Goal: Obtain resource: Download file/media

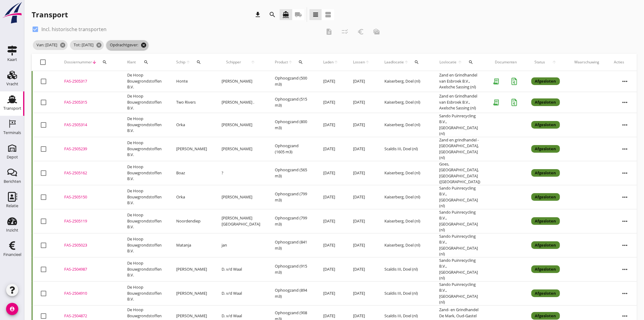
click at [147, 46] on icon "cancel" at bounding box center [144, 45] width 6 height 6
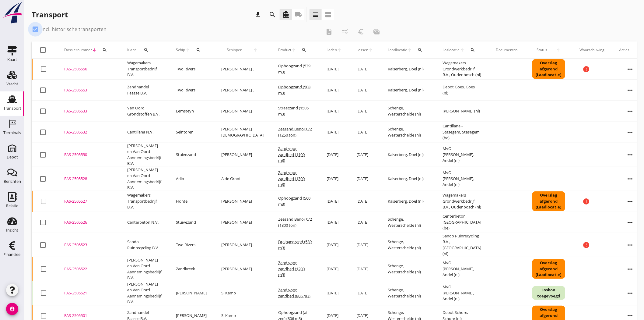
click at [37, 26] on div at bounding box center [35, 29] width 10 height 10
checkbox input "false"
click at [14, 151] on use at bounding box center [12, 148] width 10 height 10
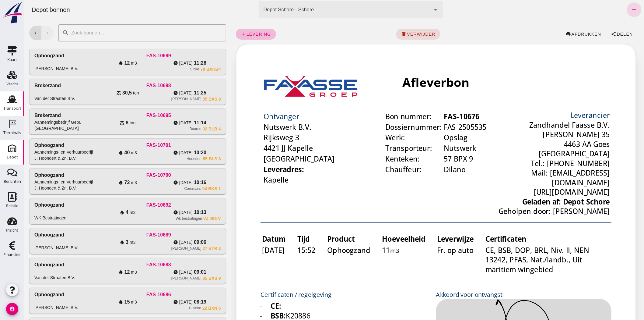
click at [7, 105] on div "Transport" at bounding box center [12, 108] width 18 height 9
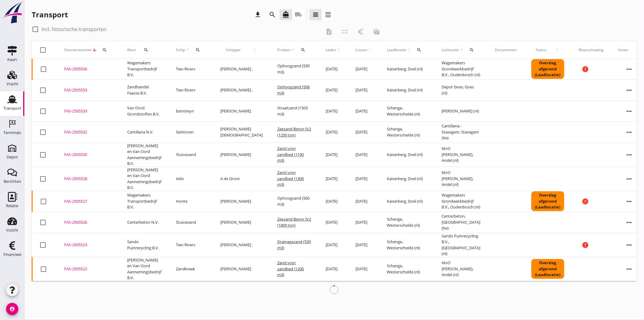
click at [299, 16] on icon "local_shipping" at bounding box center [298, 14] width 7 height 7
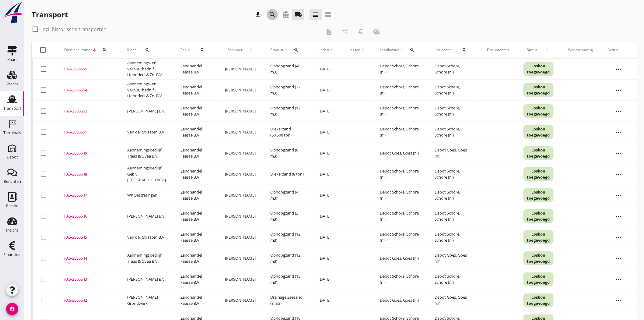
click at [275, 12] on icon "search" at bounding box center [272, 14] width 7 height 7
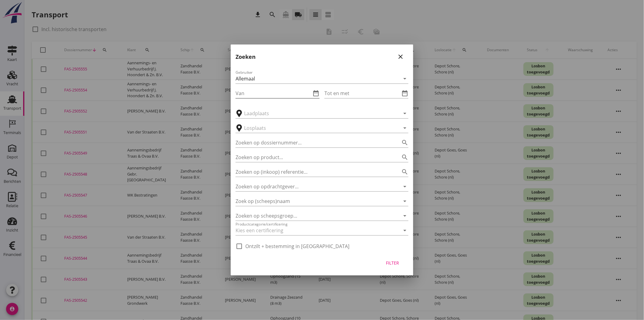
click at [317, 92] on icon "date_range" at bounding box center [315, 92] width 7 height 7
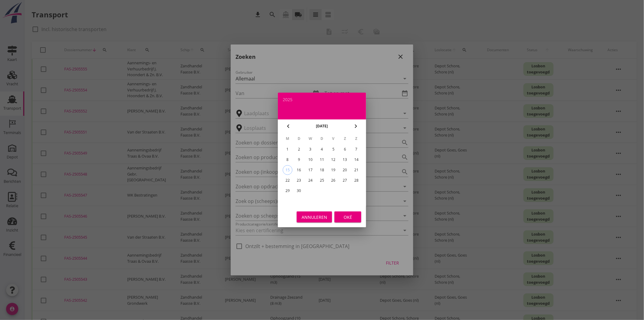
click at [287, 159] on div "8" at bounding box center [288, 160] width 10 height 10
type input "[DATE]"
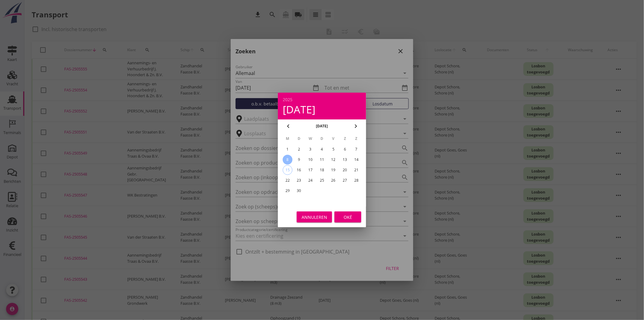
click at [349, 215] on div "Oké" at bounding box center [347, 217] width 17 height 6
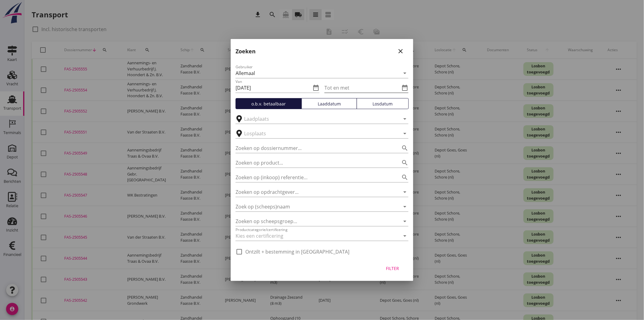
click at [405, 86] on icon "date_range" at bounding box center [404, 87] width 7 height 7
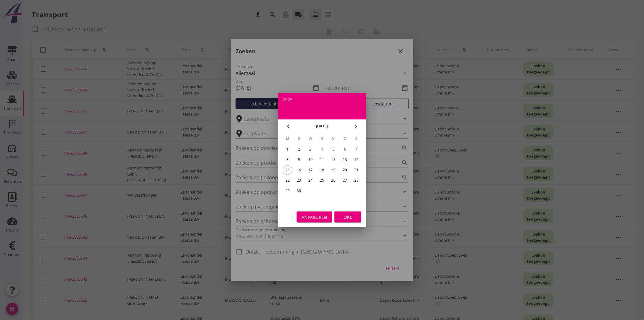
click at [336, 156] on div "12" at bounding box center [334, 160] width 10 height 10
type input "[DATE]"
click at [353, 217] on div "Oké" at bounding box center [347, 217] width 17 height 6
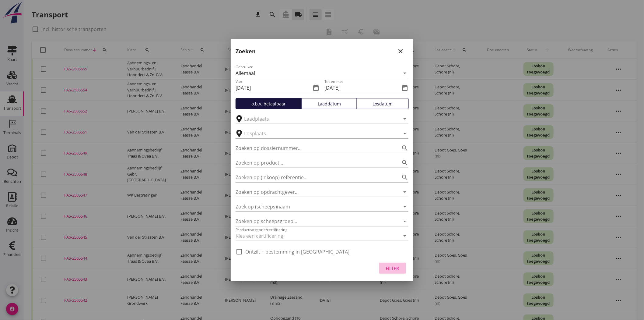
click at [396, 269] on div "Filter" at bounding box center [392, 268] width 17 height 6
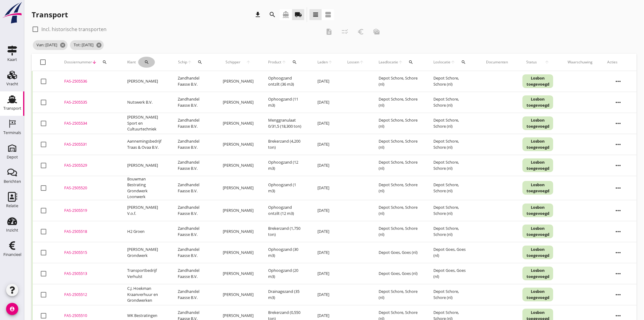
click at [147, 63] on icon "search" at bounding box center [146, 62] width 5 height 5
click at [163, 79] on input "Zoeken op opdrachtgever..." at bounding box center [172, 80] width 63 height 10
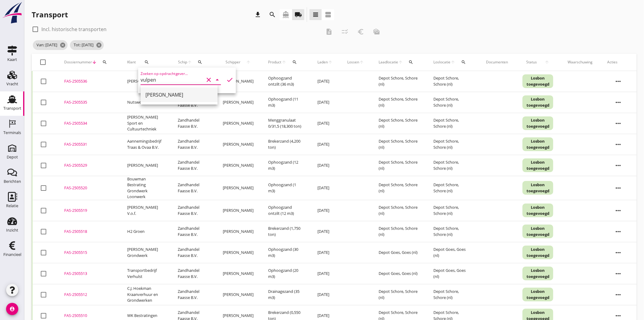
click at [175, 98] on div "[PERSON_NAME]" at bounding box center [178, 94] width 67 height 15
type input "[PERSON_NAME]"
click at [227, 76] on icon "check" at bounding box center [229, 79] width 7 height 7
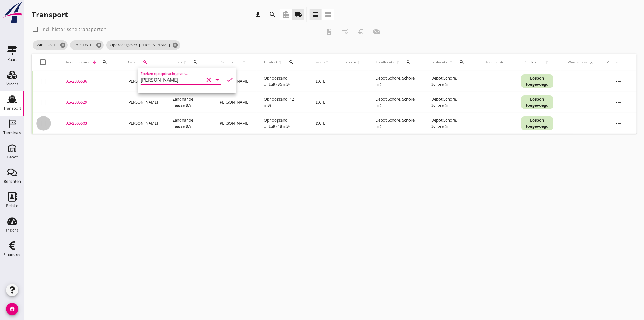
click at [44, 123] on div at bounding box center [43, 123] width 10 height 10
checkbox input "true"
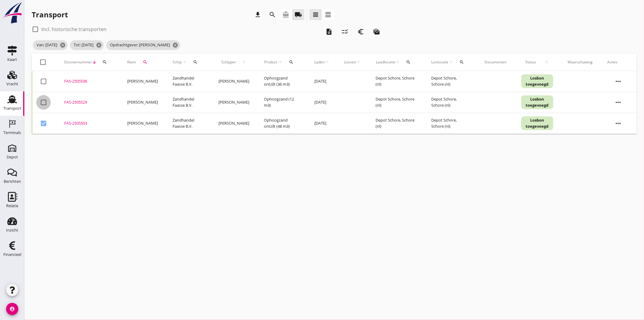
click at [44, 101] on div at bounding box center [43, 102] width 10 height 10
checkbox input "true"
click at [43, 87] on td "check_box_outline_blank" at bounding box center [44, 81] width 25 height 21
click at [43, 83] on div at bounding box center [43, 81] width 10 height 10
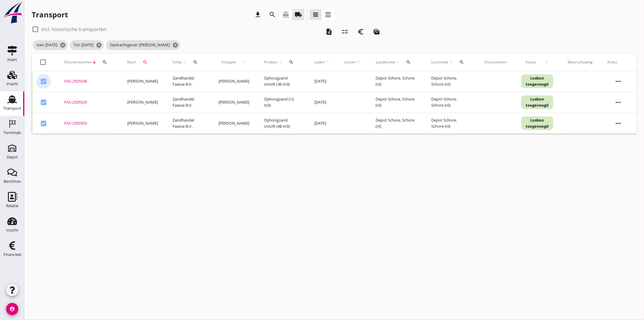
checkbox input "false"
click at [46, 104] on div at bounding box center [43, 102] width 10 height 10
checkbox input "false"
click at [47, 80] on div at bounding box center [43, 81] width 10 height 10
click at [44, 82] on div at bounding box center [43, 81] width 10 height 10
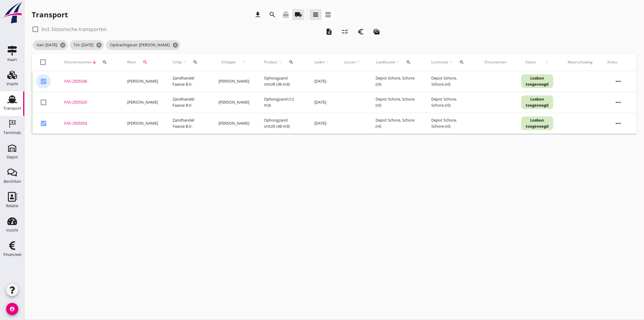
checkbox input "false"
click at [43, 123] on div at bounding box center [43, 123] width 10 height 10
checkbox input "false"
click at [41, 82] on div at bounding box center [43, 81] width 10 height 10
checkbox input "true"
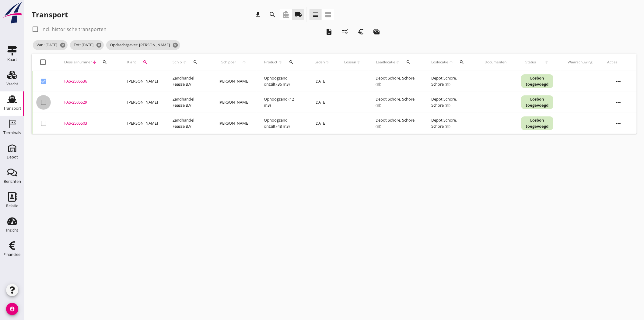
click at [41, 100] on div at bounding box center [43, 102] width 10 height 10
checkbox input "true"
click at [41, 123] on div at bounding box center [43, 123] width 10 height 10
checkbox input "true"
click at [327, 28] on icon "description" at bounding box center [329, 31] width 7 height 7
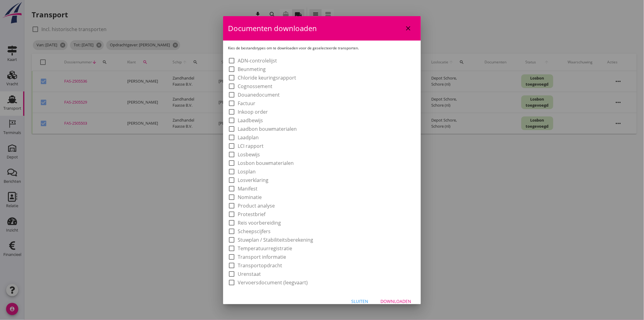
click at [275, 126] on label "Laadbon bouwmaterialen" at bounding box center [267, 129] width 59 height 6
checkbox input "true"
click at [397, 302] on div "Downloaden" at bounding box center [395, 301] width 31 height 6
checkbox input "false"
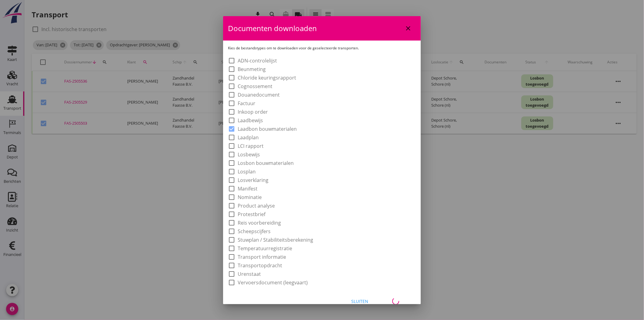
checkbox input "false"
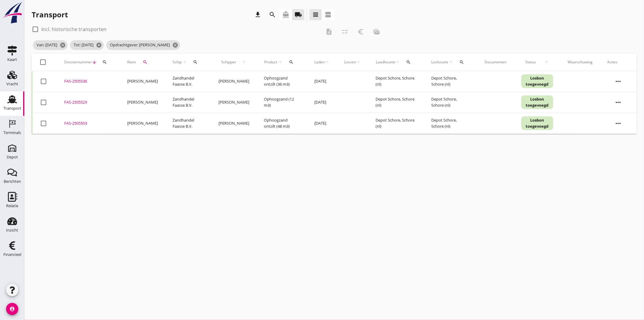
click at [135, 80] on td "[PERSON_NAME]" at bounding box center [142, 81] width 45 height 21
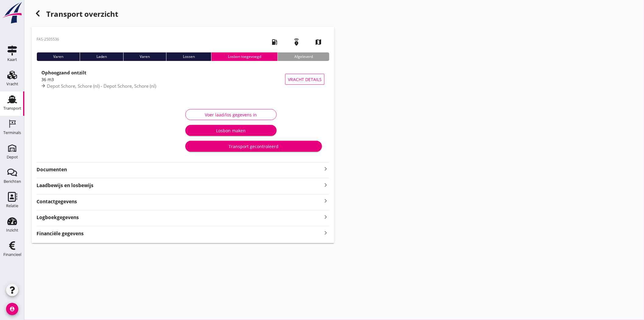
click at [77, 199] on div "Contactgegevens keyboard_arrow_right" at bounding box center [183, 201] width 293 height 8
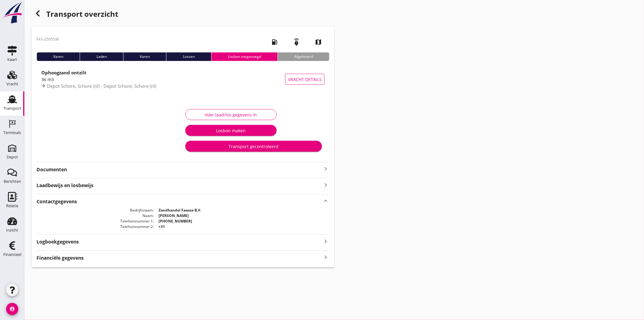
click at [57, 242] on strong "Logboekgegevens" at bounding box center [58, 241] width 42 height 7
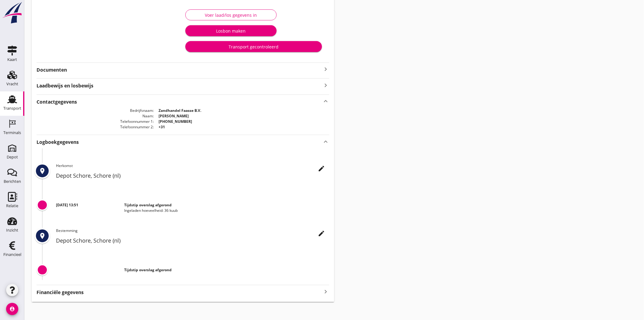
scroll to position [103, 0]
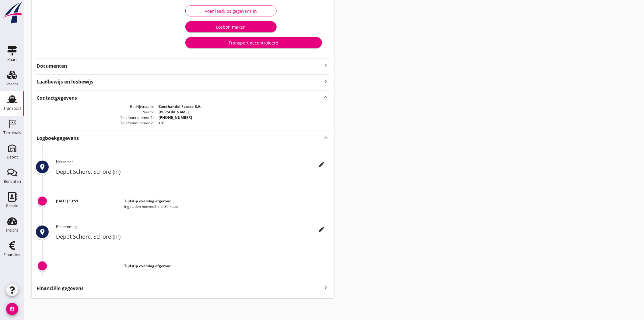
click at [51, 288] on strong "Financiële gegevens" at bounding box center [60, 288] width 47 height 7
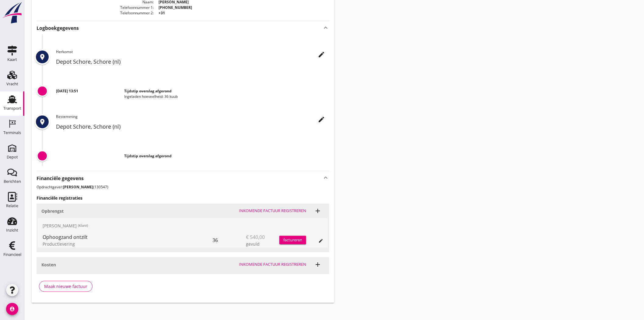
scroll to position [218, 0]
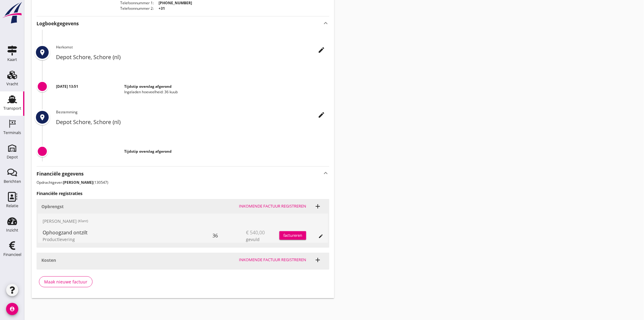
click at [73, 181] on strong "[PERSON_NAME]" at bounding box center [78, 182] width 30 height 5
click at [89, 182] on p "Opdrachtgever: [PERSON_NAME] (130547)" at bounding box center [183, 182] width 293 height 5
click at [95, 181] on p "Opdrachtgever: [PERSON_NAME] (130547)" at bounding box center [183, 182] width 293 height 5
click at [16, 206] on div "Relatie" at bounding box center [12, 206] width 12 height 4
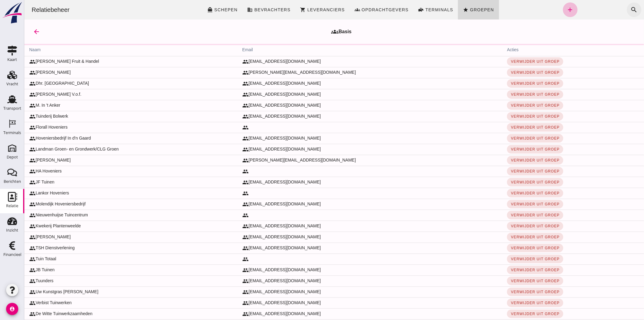
click at [630, 9] on icon "search" at bounding box center [633, 9] width 7 height 7
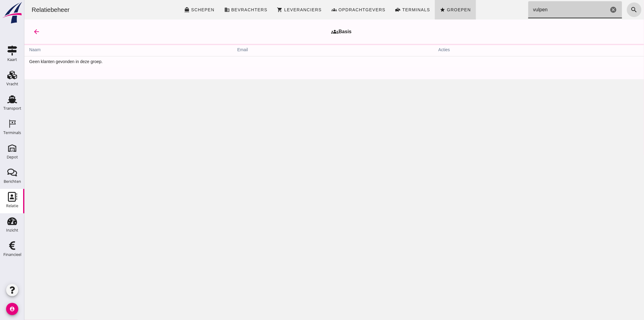
type input "vulpen"
